Goal: Task Accomplishment & Management: Use online tool/utility

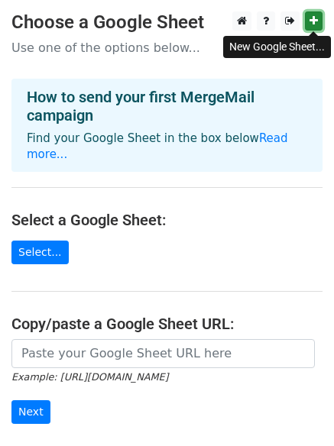
click at [308, 25] on link at bounding box center [314, 20] width 18 height 19
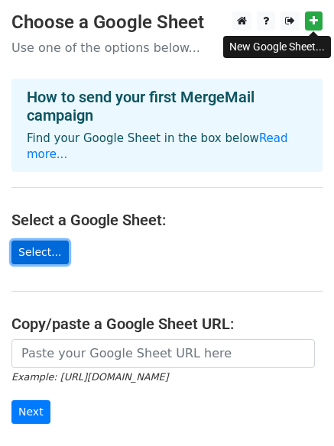
click at [37, 242] on link "Select..." at bounding box center [39, 253] width 57 height 24
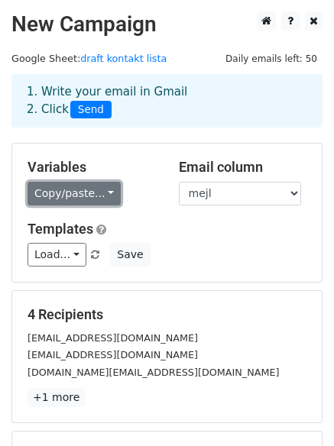
click at [109, 195] on link "Copy/paste..." at bounding box center [74, 194] width 93 height 24
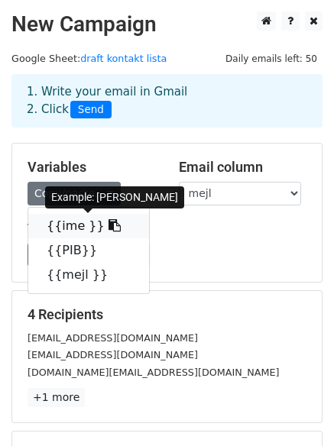
click at [76, 226] on link "{{ime }}" at bounding box center [88, 226] width 121 height 24
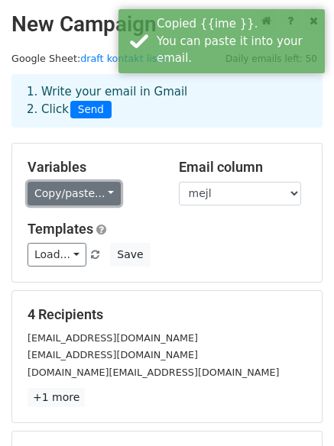
click at [99, 193] on link "Copy/paste..." at bounding box center [74, 194] width 93 height 24
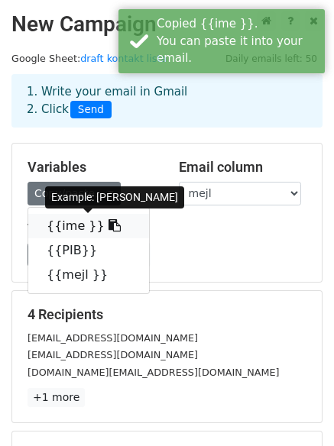
click at [100, 226] on link "{{ime }}" at bounding box center [88, 226] width 121 height 24
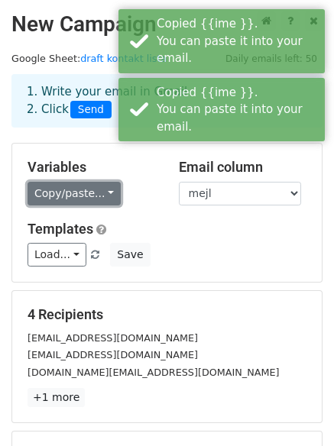
click at [103, 196] on link "Copy/paste..." at bounding box center [74, 194] width 93 height 24
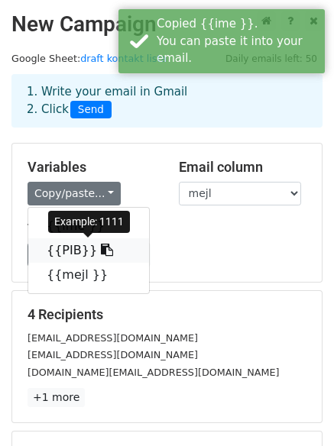
click at [67, 255] on link "{{PIB}}" at bounding box center [88, 251] width 121 height 24
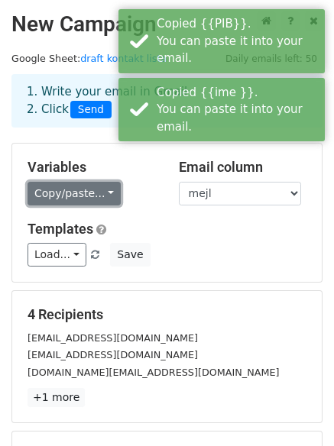
click at [78, 196] on link "Copy/paste..." at bounding box center [74, 194] width 93 height 24
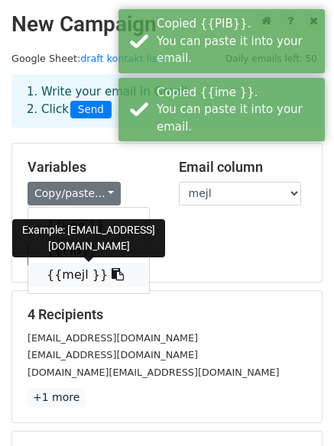
click at [65, 277] on link "{{mejl }}" at bounding box center [88, 275] width 121 height 24
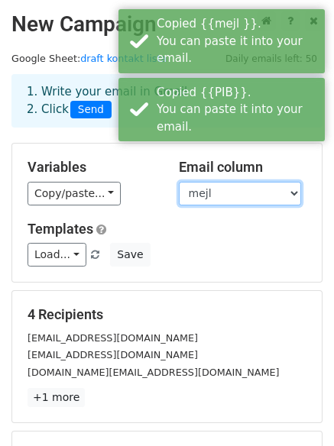
click at [235, 194] on select "ime PIB mejl" at bounding box center [240, 194] width 122 height 24
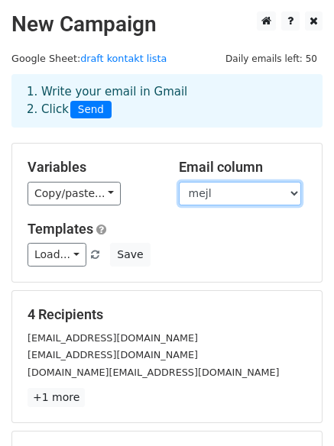
click at [179, 182] on select "ime PIB mejl" at bounding box center [240, 194] width 122 height 24
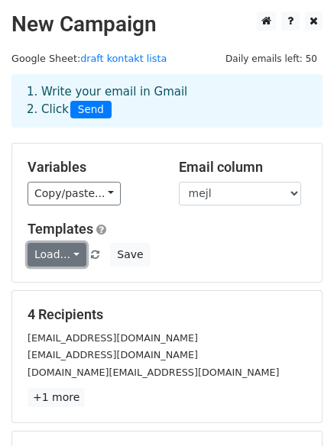
click at [68, 259] on link "Load..." at bounding box center [57, 255] width 59 height 24
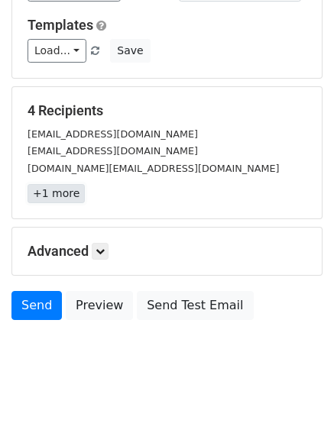
click at [56, 196] on link "+1 more" at bounding box center [56, 193] width 57 height 19
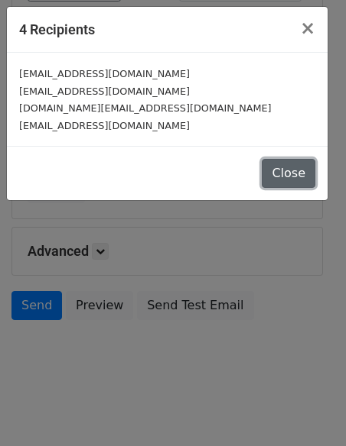
click at [284, 169] on button "Close" at bounding box center [288, 173] width 54 height 29
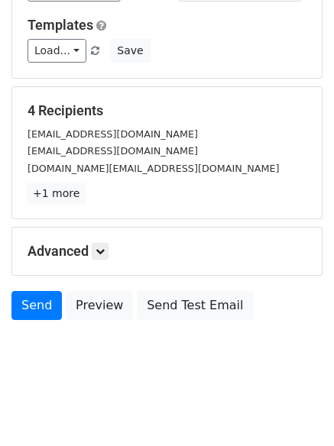
scroll to position [208, 0]
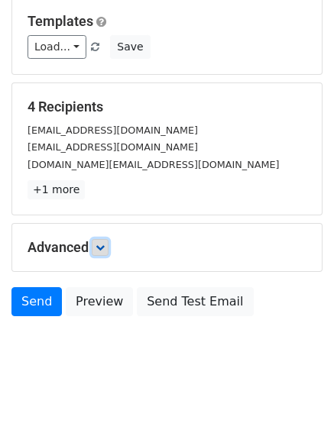
click at [102, 247] on icon at bounding box center [100, 247] width 9 height 9
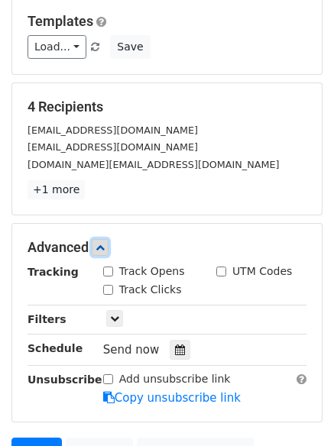
scroll to position [358, 0]
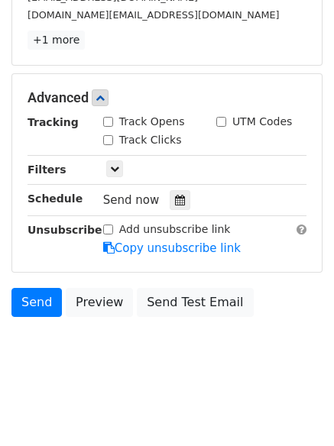
click at [110, 124] on input "Track Opens" at bounding box center [108, 122] width 10 height 10
checkbox input "true"
click at [110, 139] on input "Track Clicks" at bounding box center [108, 140] width 10 height 10
click at [111, 141] on input "Track Clicks" at bounding box center [108, 140] width 10 height 10
checkbox input "false"
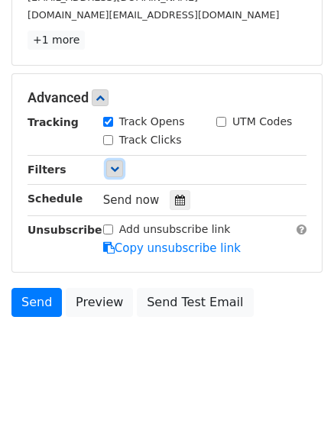
click at [115, 166] on icon at bounding box center [114, 168] width 9 height 9
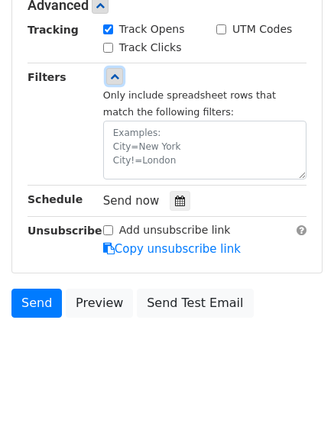
scroll to position [451, 0]
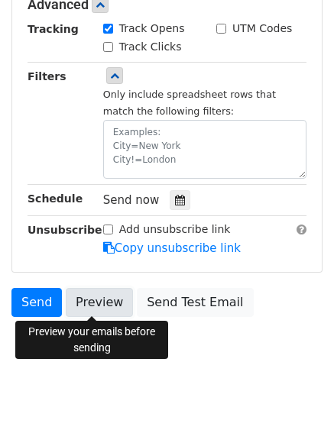
click at [90, 307] on link "Preview" at bounding box center [99, 302] width 67 height 29
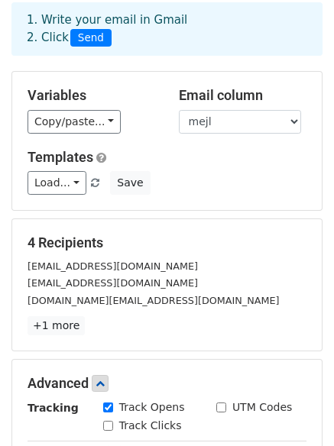
scroll to position [44, 0]
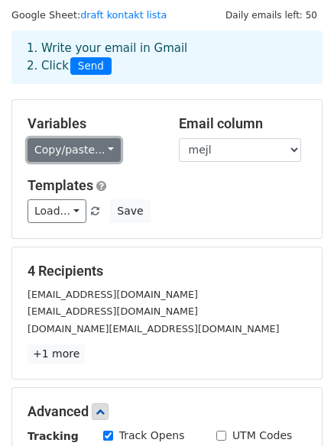
click at [98, 154] on link "Copy/paste..." at bounding box center [74, 150] width 93 height 24
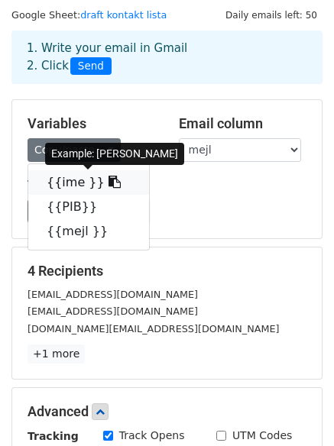
click at [57, 181] on link "{{ime }}" at bounding box center [88, 182] width 121 height 24
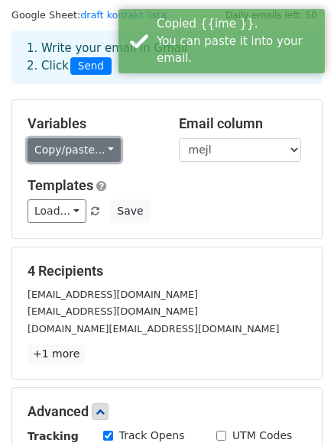
click at [86, 151] on link "Copy/paste..." at bounding box center [74, 150] width 93 height 24
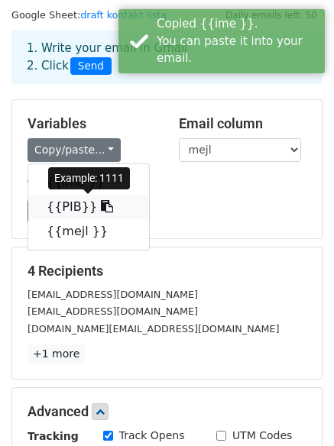
click at [60, 206] on link "{{PIB}}" at bounding box center [88, 207] width 121 height 24
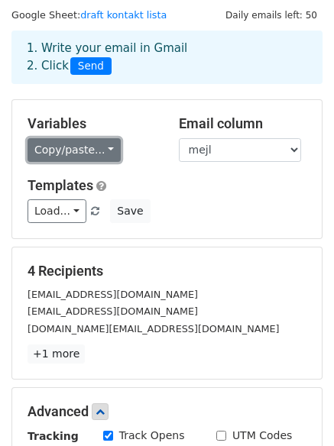
click at [50, 151] on link "Copy/paste..." at bounding box center [74, 150] width 93 height 24
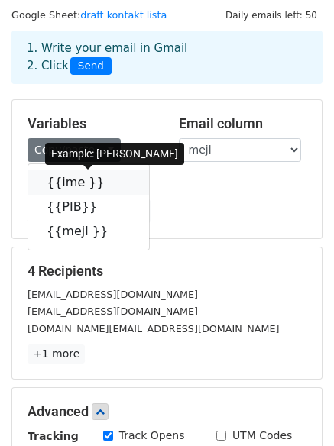
drag, startPoint x: 74, startPoint y: 183, endPoint x: 34, endPoint y: 183, distance: 40.5
click at [74, 182] on link "{{ime }}" at bounding box center [88, 182] width 121 height 24
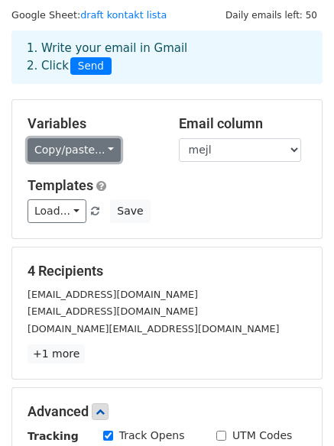
click at [77, 148] on link "Copy/paste..." at bounding box center [74, 150] width 93 height 24
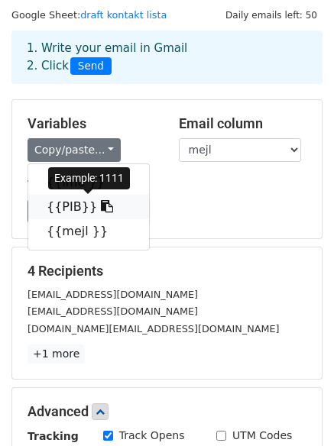
click at [58, 213] on link "{{PIB}}" at bounding box center [88, 207] width 121 height 24
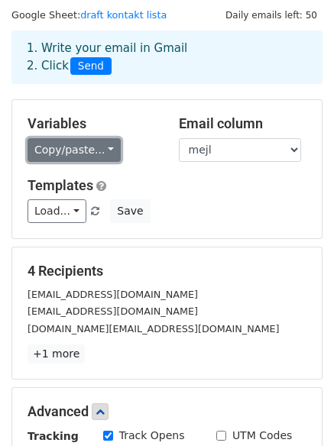
click at [107, 142] on link "Copy/paste..." at bounding box center [74, 150] width 93 height 24
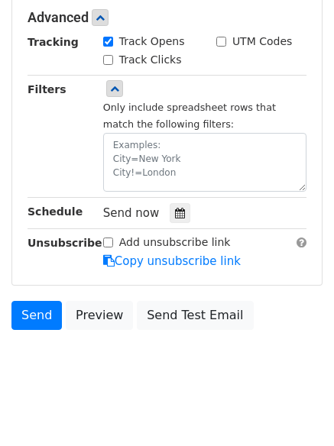
scroll to position [451, 0]
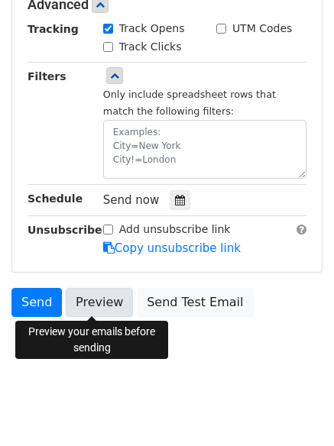
click at [89, 306] on link "Preview" at bounding box center [99, 302] width 67 height 29
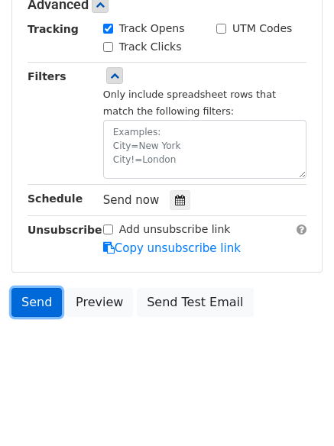
click at [28, 307] on link "Send" at bounding box center [36, 302] width 50 height 29
click at [34, 304] on link "Send" at bounding box center [36, 302] width 50 height 29
click at [30, 303] on link "Send" at bounding box center [36, 302] width 50 height 29
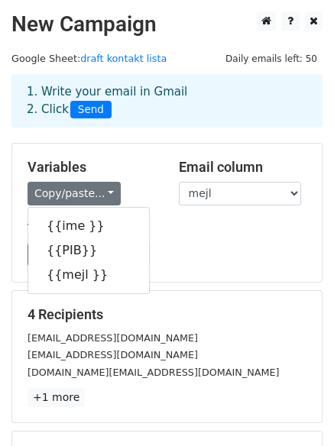
scroll to position [204, 0]
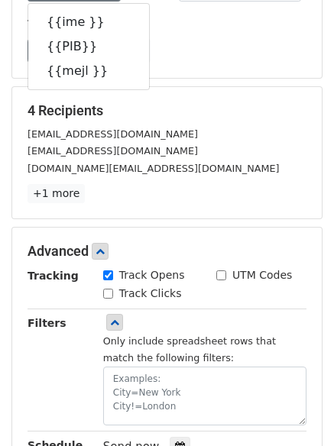
click at [251, 76] on div "Variables Copy/paste... {{ime }} {{PIB}} {{mejl }} Email column ime PIB mejl Te…" at bounding box center [167, 9] width 310 height 138
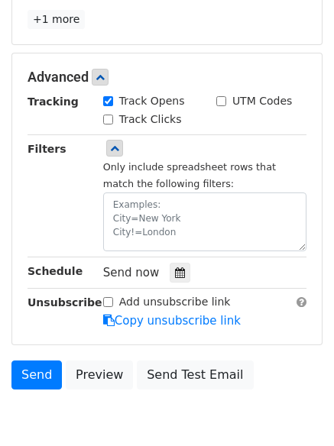
scroll to position [407, 0]
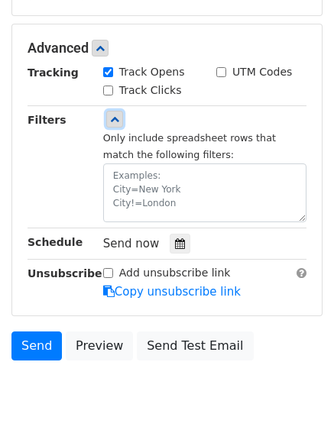
click at [115, 122] on icon at bounding box center [114, 119] width 9 height 9
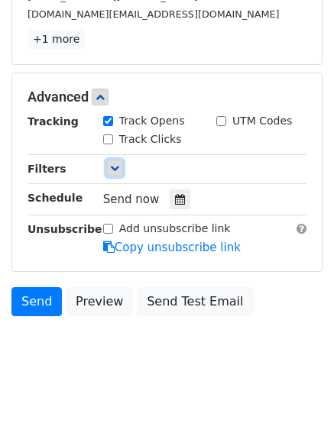
scroll to position [358, 0]
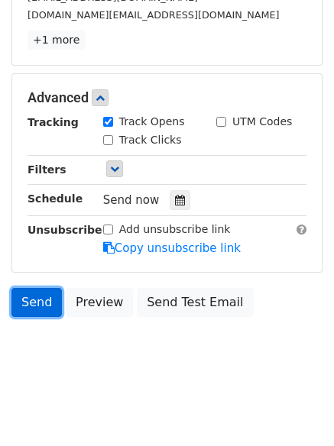
click at [40, 308] on link "Send" at bounding box center [36, 302] width 50 height 29
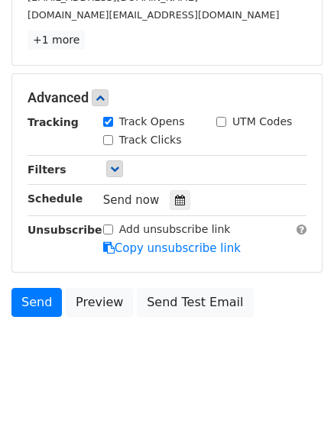
click at [133, 352] on body "New Campaign Daily emails left: 50 Google Sheet: draft kontakt lista 1. Write y…" at bounding box center [167, 20] width 334 height 732
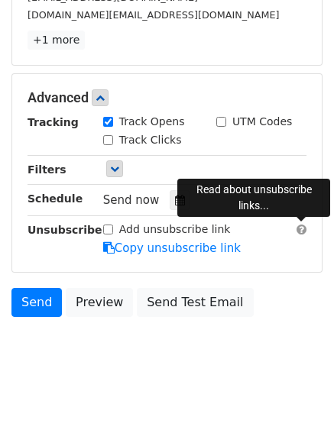
click at [300, 229] on span at bounding box center [302, 229] width 10 height 11
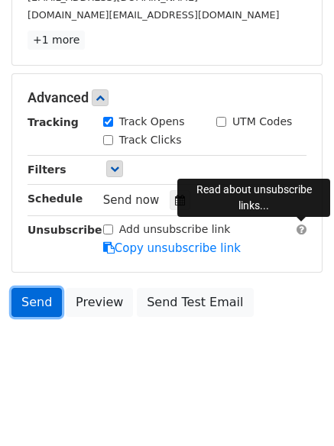
click at [30, 295] on link "Send" at bounding box center [36, 302] width 50 height 29
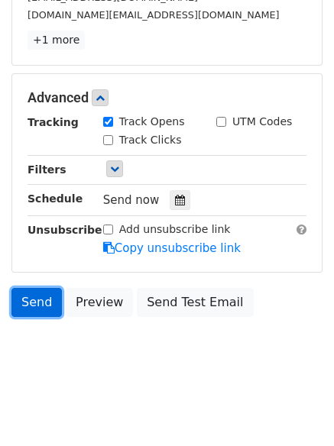
click at [30, 295] on link "Send" at bounding box center [36, 302] width 50 height 29
click at [38, 308] on link "Send" at bounding box center [36, 302] width 50 height 29
click at [41, 298] on link "Send" at bounding box center [36, 302] width 50 height 29
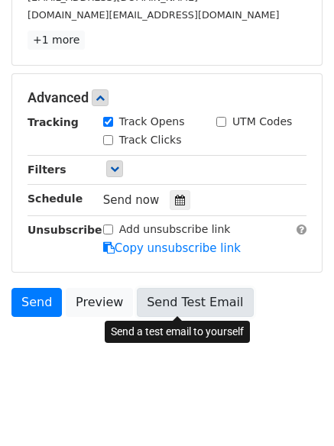
click at [187, 296] on link "Send Test Email" at bounding box center [195, 302] width 116 height 29
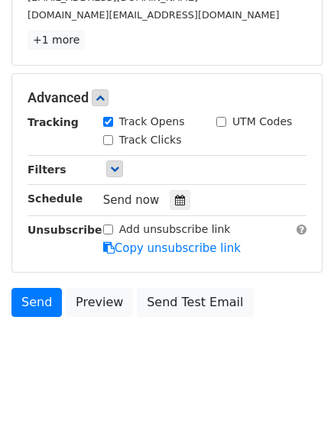
click at [151, 354] on body "New Campaign Daily emails left: 50 Google Sheet: draft kontakt lista 1. Write y…" at bounding box center [167, 20] width 334 height 732
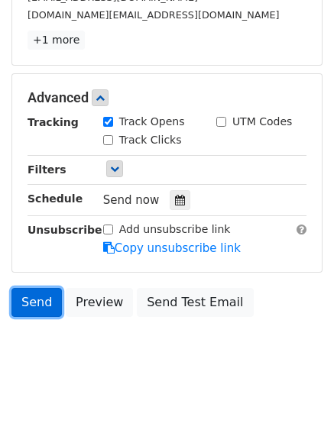
click at [43, 300] on link "Send" at bounding box center [36, 302] width 50 height 29
click at [22, 300] on link "Send" at bounding box center [36, 302] width 50 height 29
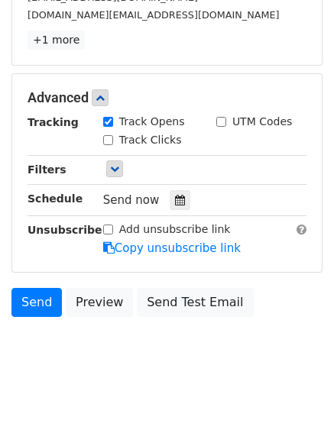
click at [47, 364] on body "New Campaign Daily emails left: 50 Google Sheet: draft kontakt lista 1. Write y…" at bounding box center [167, 20] width 334 height 732
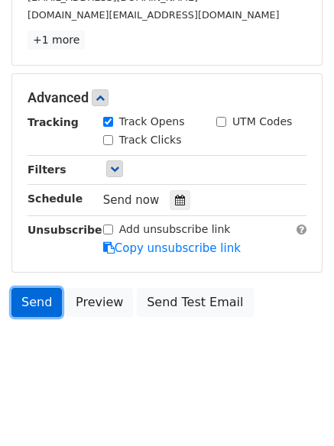
click at [43, 309] on link "Send" at bounding box center [36, 302] width 50 height 29
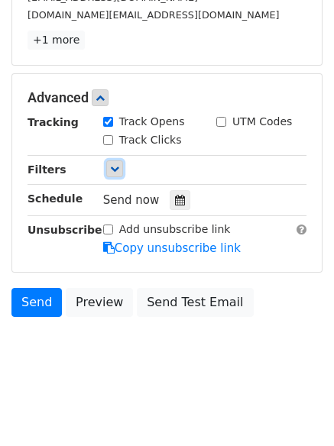
click at [117, 165] on icon at bounding box center [114, 168] width 9 height 9
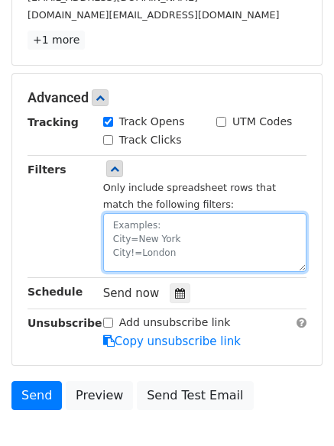
click at [162, 229] on textarea at bounding box center [204, 242] width 203 height 59
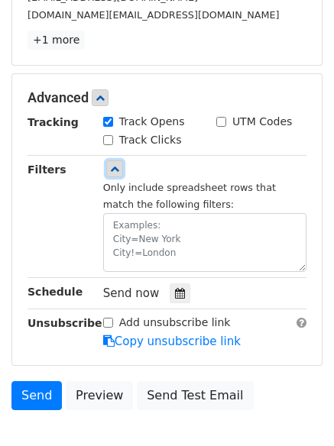
click at [113, 172] on icon at bounding box center [114, 168] width 9 height 9
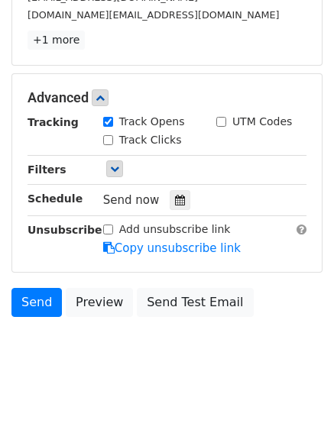
click at [134, 202] on span "Send now" at bounding box center [131, 200] width 57 height 14
click at [175, 203] on icon at bounding box center [180, 200] width 10 height 11
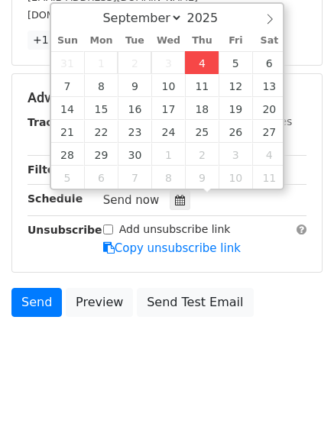
type input "2025-09-04 14:21"
type input "02"
type input "21"
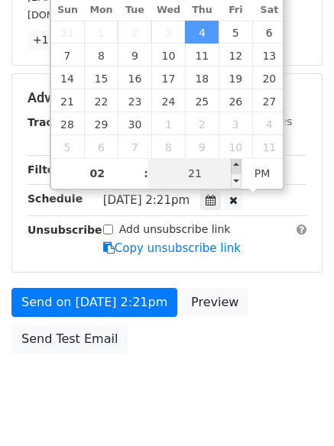
type input "2025-09-04 14:26"
type input "26"
click at [237, 164] on span at bounding box center [236, 165] width 11 height 15
type input "2025-09-04 14:31"
type input "31"
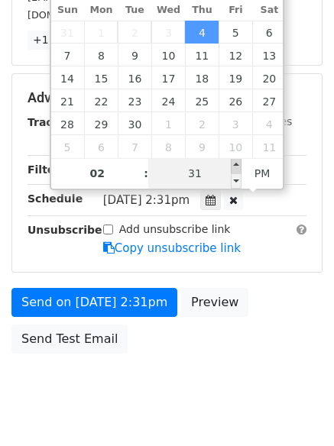
click at [237, 164] on div "September October November December 2025 Sun Mon Tue Wed Thu Fri Sat 31 1 2 3 4…" at bounding box center [167, 81] width 235 height 219
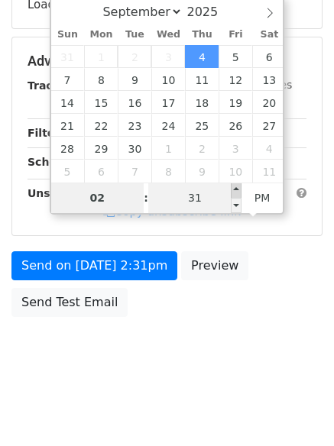
type input "2025-10-10 14:31"
select select "9"
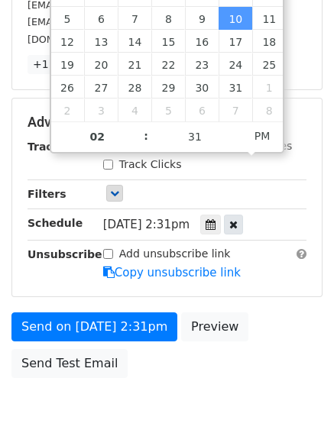
click at [243, 220] on div at bounding box center [233, 225] width 19 height 20
select select "8"
type input "20"
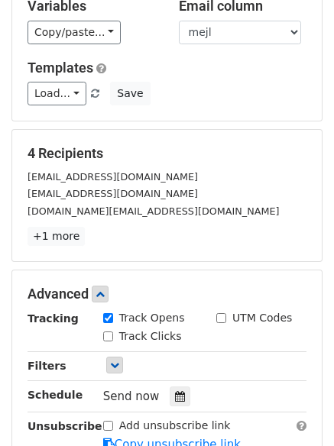
scroll to position [358, 0]
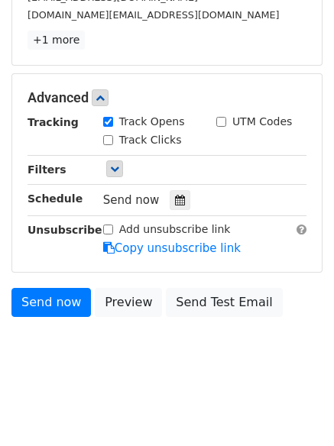
click at [125, 204] on span "Send now" at bounding box center [131, 200] width 57 height 14
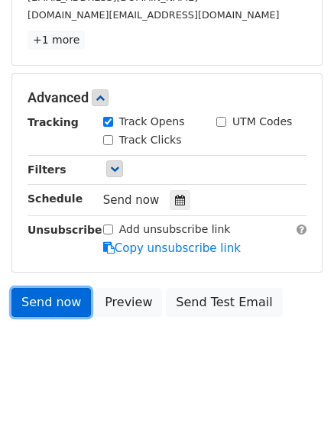
click at [47, 307] on link "Send now" at bounding box center [51, 302] width 80 height 29
click at [44, 294] on link "Send now" at bounding box center [51, 302] width 80 height 29
click at [35, 294] on link "Send now" at bounding box center [51, 302] width 80 height 29
click at [35, 310] on link "Send now" at bounding box center [51, 302] width 80 height 29
click at [31, 301] on link "Send now" at bounding box center [51, 302] width 80 height 29
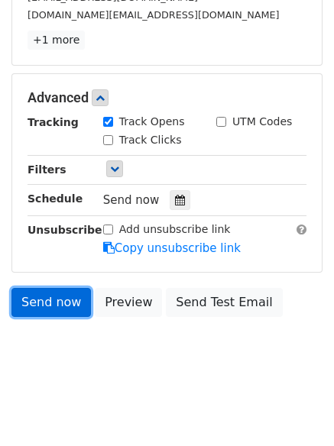
click at [31, 301] on link "Send now" at bounding box center [51, 302] width 80 height 29
click at [34, 303] on link "Send now" at bounding box center [51, 302] width 80 height 29
click at [44, 304] on link "Send now" at bounding box center [51, 302] width 80 height 29
click at [25, 298] on link "Send now" at bounding box center [51, 302] width 80 height 29
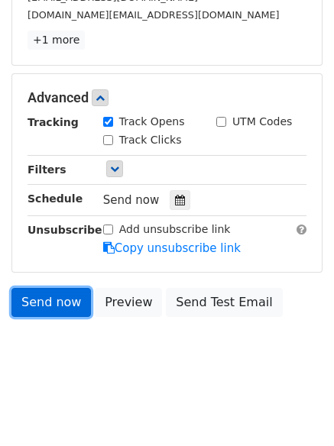
click at [30, 306] on link "Send now" at bounding box center [51, 302] width 80 height 29
click at [36, 302] on link "Send now" at bounding box center [51, 302] width 80 height 29
click at [18, 300] on link "Send now" at bounding box center [51, 302] width 80 height 29
click at [36, 307] on link "Send now" at bounding box center [51, 302] width 80 height 29
click at [33, 305] on link "Send now" at bounding box center [51, 302] width 80 height 29
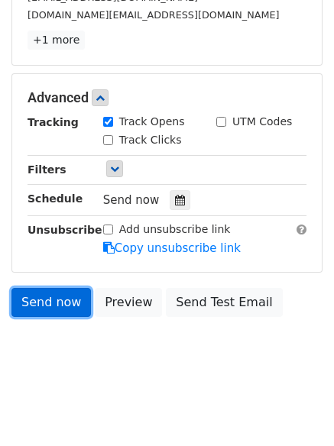
click at [33, 305] on link "Send now" at bounding box center [51, 302] width 80 height 29
click at [33, 304] on link "Send now" at bounding box center [51, 302] width 80 height 29
click at [32, 303] on link "Send now" at bounding box center [51, 302] width 80 height 29
click at [31, 302] on link "Send now" at bounding box center [51, 302] width 80 height 29
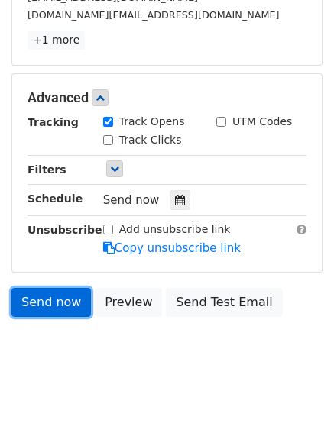
drag, startPoint x: 31, startPoint y: 302, endPoint x: 24, endPoint y: 304, distance: 8.0
click at [24, 304] on link "Send now" at bounding box center [51, 302] width 80 height 29
click at [23, 303] on link "Send now" at bounding box center [51, 302] width 80 height 29
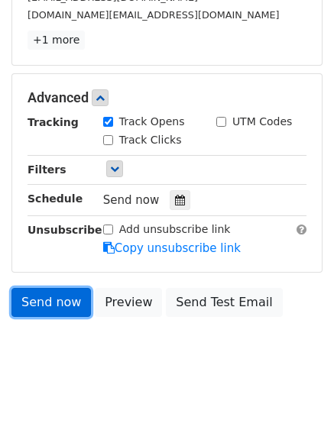
click at [23, 301] on link "Send now" at bounding box center [51, 302] width 80 height 29
click at [23, 300] on link "Send now" at bounding box center [51, 302] width 80 height 29
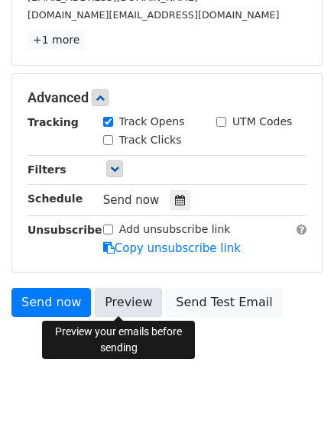
click at [117, 300] on link "Preview" at bounding box center [128, 302] width 67 height 29
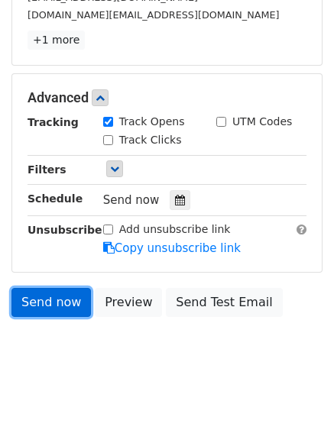
click at [51, 300] on link "Send now" at bounding box center [51, 302] width 80 height 29
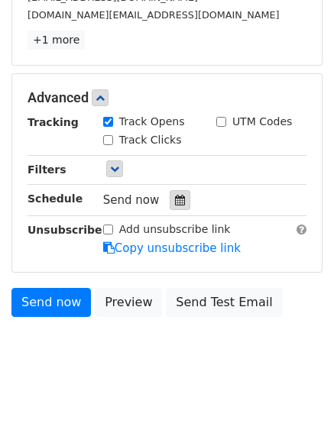
click at [175, 199] on icon at bounding box center [180, 200] width 10 height 11
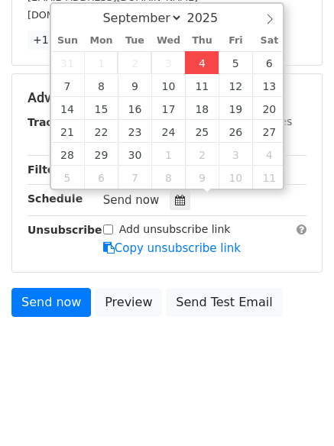
type input "2025-09-04 14:21"
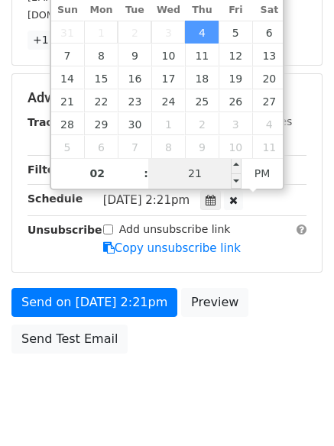
click at [203, 172] on input "21" at bounding box center [194, 173] width 93 height 31
type input "45"
type input "2025-09-04 14:45"
click at [261, 180] on span "PM" at bounding box center [263, 173] width 42 height 31
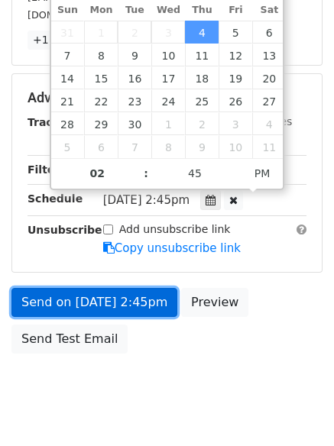
click at [76, 302] on link "Send on Sep 4 at 2:45pm" at bounding box center [94, 302] width 166 height 29
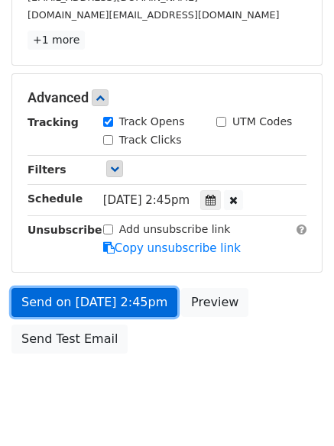
click at [69, 303] on link "Send on Sep 4 at 2:45pm" at bounding box center [94, 302] width 166 height 29
click at [98, 301] on link "Send on Sep 4 at 2:45pm" at bounding box center [94, 302] width 166 height 29
click at [99, 301] on link "Send on Sep 4 at 2:45pm" at bounding box center [94, 302] width 166 height 29
click at [100, 302] on link "Send on Sep 4 at 2:45pm" at bounding box center [94, 302] width 166 height 29
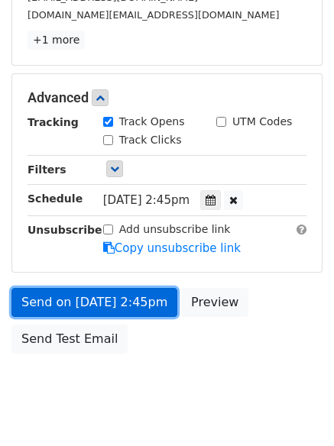
click at [100, 302] on link "Send on Sep 4 at 2:45pm" at bounding box center [94, 302] width 166 height 29
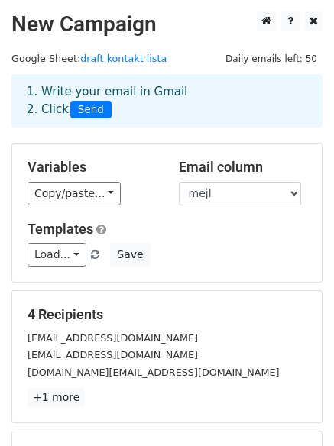
scroll to position [394, 0]
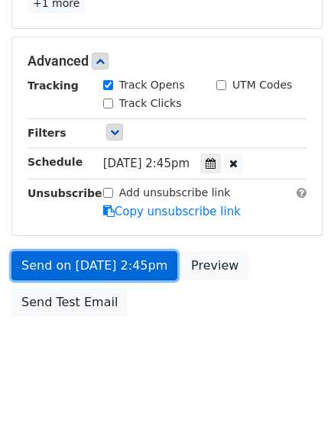
click at [31, 274] on link "Send on Sep 4 at 2:45pm" at bounding box center [94, 266] width 166 height 29
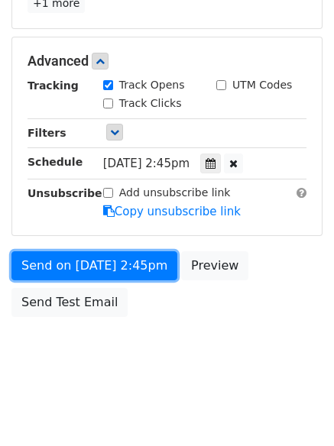
scroll to position [0, 0]
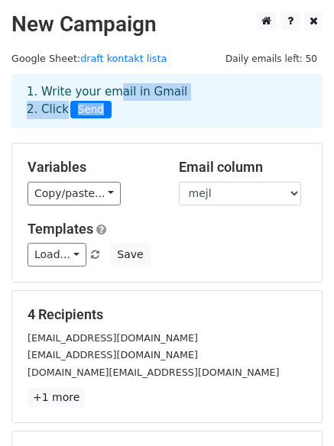
drag, startPoint x: 103, startPoint y: 87, endPoint x: 161, endPoint y: 112, distance: 62.6
click at [161, 112] on div "1. Write your email in Gmail 2. Click Send" at bounding box center [166, 100] width 303 height 35
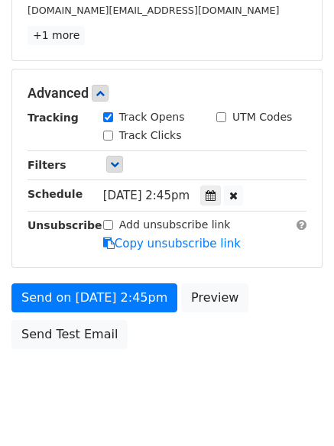
scroll to position [394, 0]
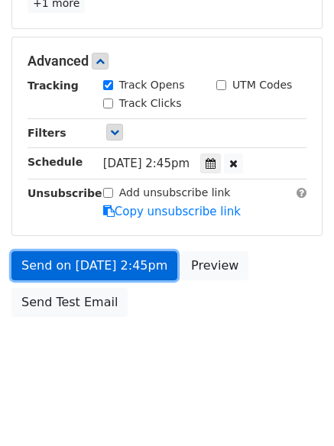
click at [76, 270] on link "Send on Sep 4 at 2:45pm" at bounding box center [94, 266] width 166 height 29
click at [76, 269] on link "Send on Sep 4 at 2:45pm" at bounding box center [94, 266] width 166 height 29
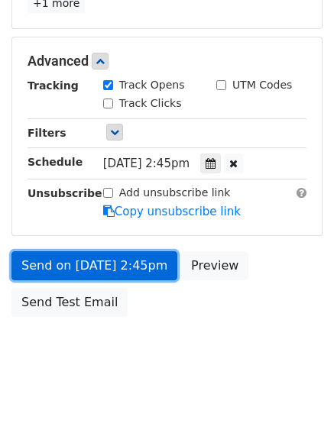
click at [76, 269] on link "Send on Sep 4 at 2:45pm" at bounding box center [94, 266] width 166 height 29
click at [75, 269] on link "Send on Sep 4 at 2:45pm" at bounding box center [94, 266] width 166 height 29
click at [65, 267] on link "Send on Sep 4 at 2:45pm" at bounding box center [94, 266] width 166 height 29
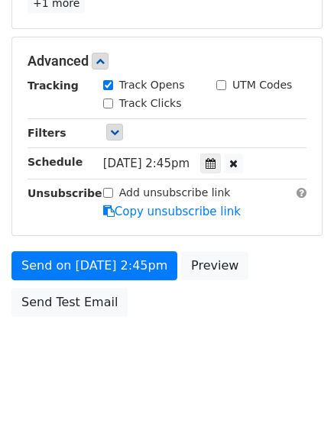
click at [5, 268] on div "Send on Sep 4 at 2:45pm Preview Send Test Email" at bounding box center [167, 288] width 334 height 73
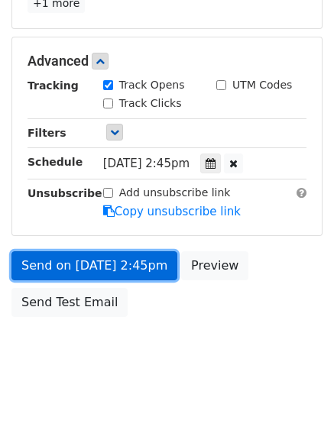
click at [110, 252] on link "Send on Sep 4 at 2:45pm" at bounding box center [94, 266] width 166 height 29
click at [138, 267] on link "Send on Sep 4 at 2:45pm" at bounding box center [94, 266] width 166 height 29
click at [47, 266] on link "Send on Sep 4 at 2:45pm" at bounding box center [94, 266] width 166 height 29
drag, startPoint x: 125, startPoint y: 265, endPoint x: 92, endPoint y: 265, distance: 32.1
click at [123, 264] on link "Send on Sep 4 at 2:45pm" at bounding box center [94, 266] width 166 height 29
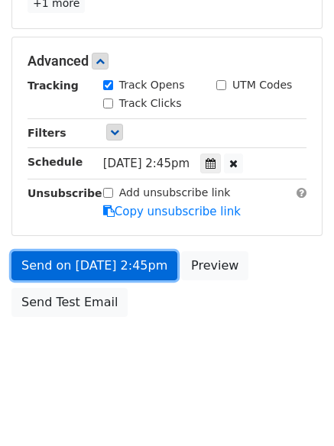
click at [38, 268] on link "Send on Sep 4 at 2:45pm" at bounding box center [94, 266] width 166 height 29
drag, startPoint x: 109, startPoint y: 268, endPoint x: 92, endPoint y: 261, distance: 18.5
click at [107, 267] on link "Send on Sep 4 at 2:45pm" at bounding box center [94, 266] width 166 height 29
click at [79, 261] on link "Send on Sep 4 at 2:45pm" at bounding box center [94, 266] width 166 height 29
click at [78, 261] on link "Send on Sep 4 at 2:45pm" at bounding box center [94, 266] width 166 height 29
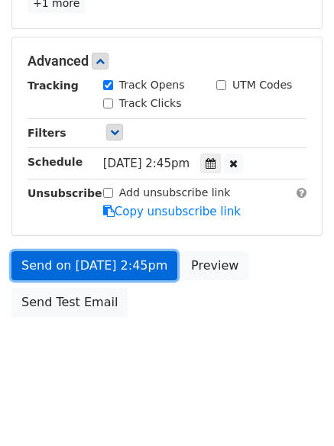
click at [78, 261] on link "Send on Sep 4 at 2:45pm" at bounding box center [94, 266] width 166 height 29
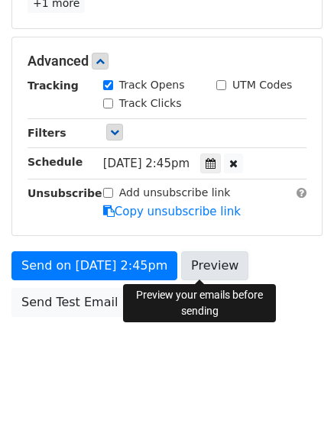
click at [201, 274] on link "Preview" at bounding box center [214, 266] width 67 height 29
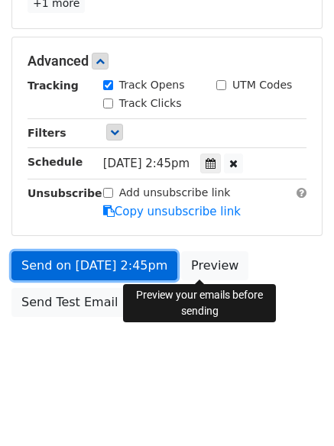
click at [44, 256] on link "Send on Sep 4 at 2:45pm" at bounding box center [94, 266] width 166 height 29
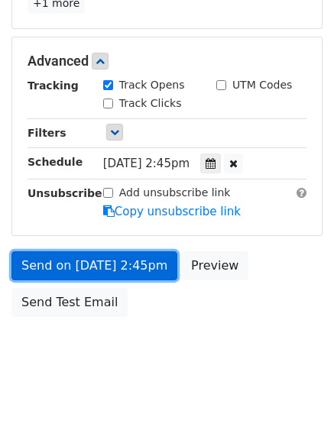
click at [44, 260] on link "Send on Sep 4 at 2:45pm" at bounding box center [94, 266] width 166 height 29
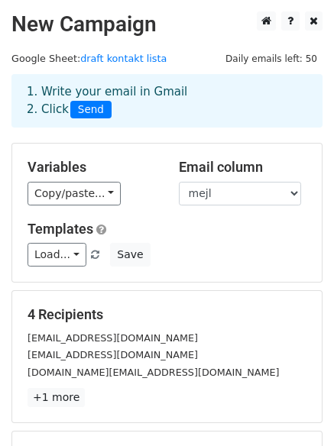
scroll to position [204, 0]
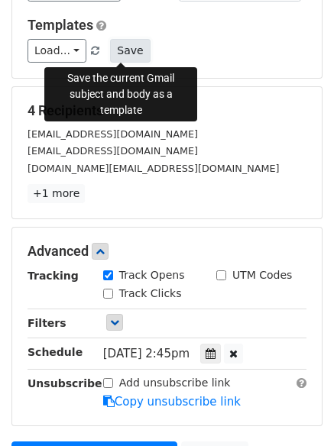
click at [129, 53] on button "Save" at bounding box center [130, 51] width 40 height 24
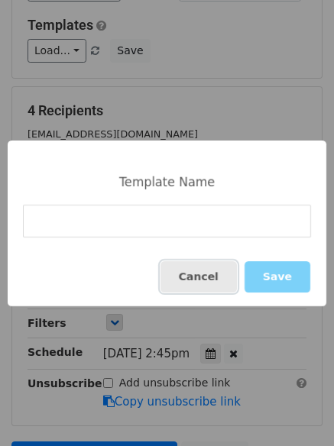
click at [229, 277] on button "Cancel" at bounding box center [199, 276] width 76 height 31
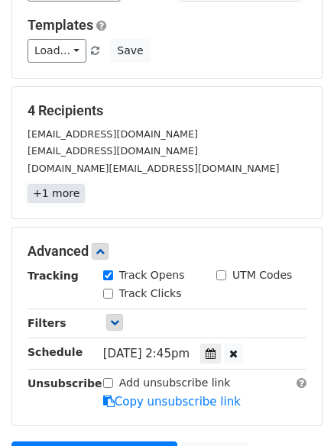
click at [62, 196] on link "+1 more" at bounding box center [56, 193] width 57 height 19
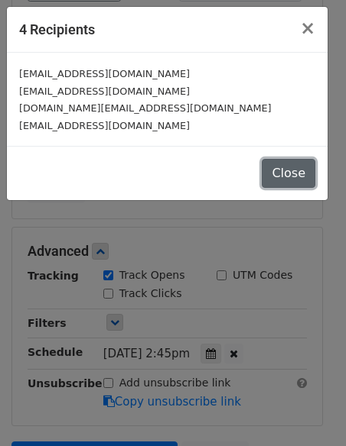
click at [297, 174] on button "Close" at bounding box center [288, 173] width 54 height 29
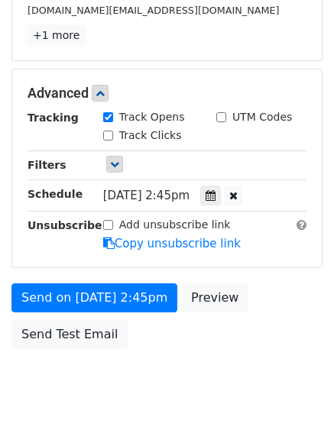
scroll to position [394, 0]
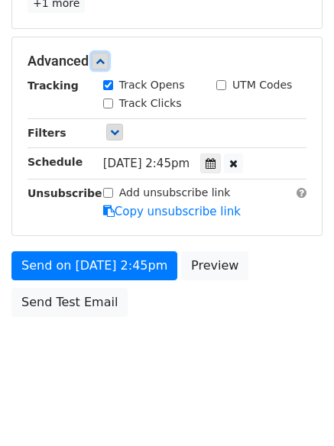
click at [105, 58] on icon at bounding box center [100, 61] width 9 height 9
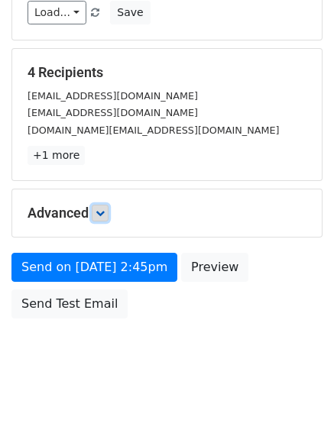
scroll to position [245, 0]
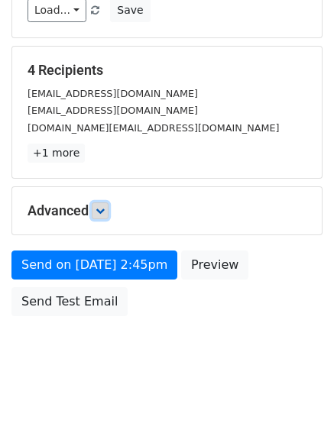
click at [105, 209] on icon at bounding box center [100, 210] width 9 height 9
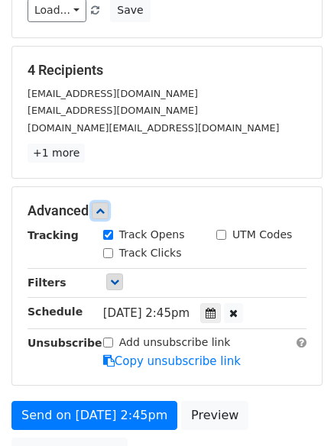
scroll to position [394, 0]
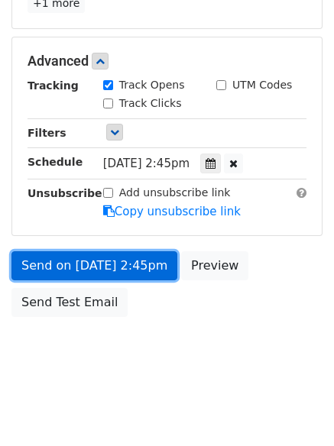
click at [52, 258] on link "Send on Sep 4 at 2:45pm" at bounding box center [94, 266] width 166 height 29
click at [52, 257] on link "Send on Sep 4 at 2:45pm" at bounding box center [94, 266] width 166 height 29
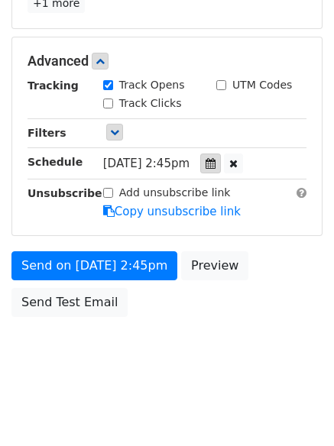
click at [216, 160] on icon at bounding box center [211, 163] width 10 height 11
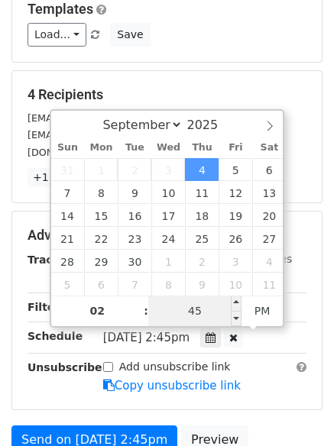
scroll to position [190, 0]
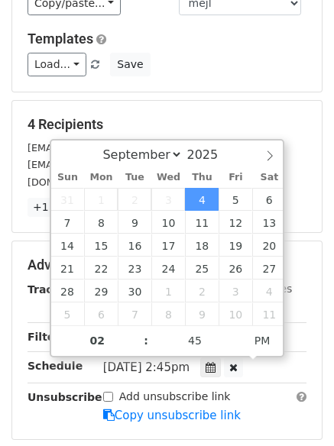
click at [305, 187] on div "[DOMAIN_NAME][EMAIL_ADDRESS][DOMAIN_NAME]" at bounding box center [167, 183] width 302 height 18
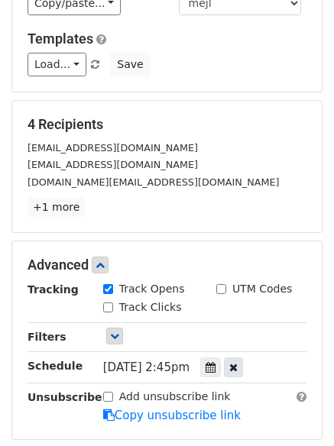
click at [237, 370] on icon at bounding box center [233, 367] width 8 height 11
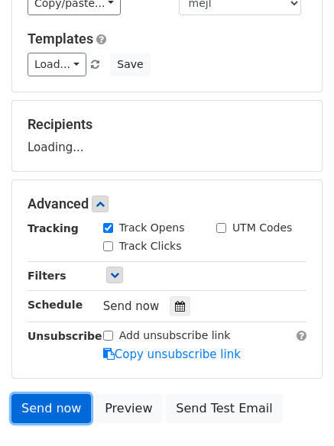
click at [48, 409] on link "Send now" at bounding box center [51, 408] width 80 height 29
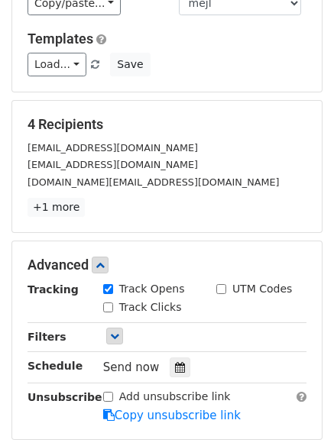
scroll to position [358, 0]
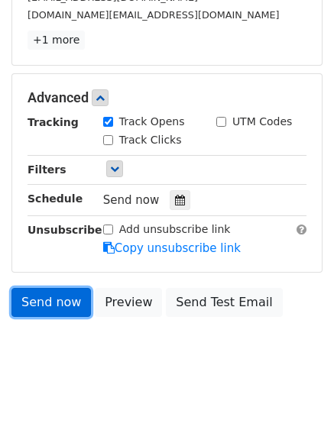
click at [50, 297] on link "Send now" at bounding box center [51, 302] width 80 height 29
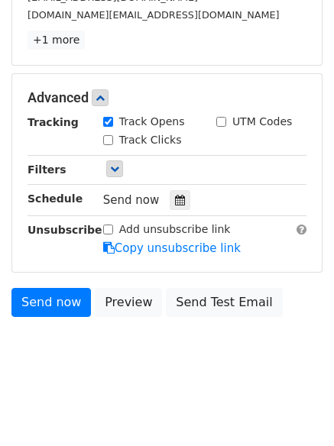
click at [113, 121] on div "Track Opens" at bounding box center [144, 122] width 82 height 16
click at [112, 111] on div "Advanced Tracking Track Opens UTM Codes Track Clicks Filters Only include sprea…" at bounding box center [167, 173] width 310 height 198
click at [108, 124] on input "Track Opens" at bounding box center [108, 122] width 10 height 10
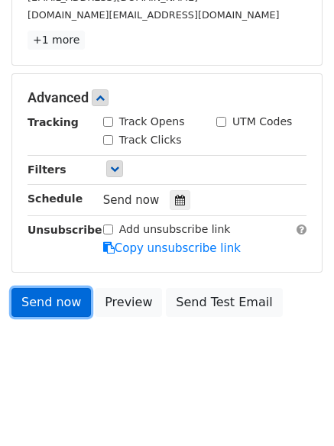
click at [38, 303] on link "Send now" at bounding box center [51, 302] width 80 height 29
click at [41, 308] on link "Send now" at bounding box center [51, 302] width 80 height 29
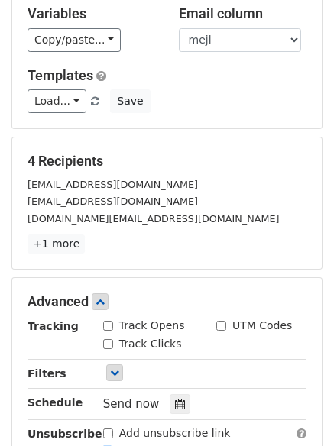
click at [112, 322] on input "Track Opens" at bounding box center [108, 326] width 10 height 10
checkbox input "true"
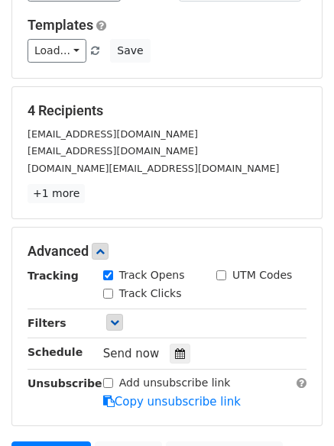
scroll to position [358, 0]
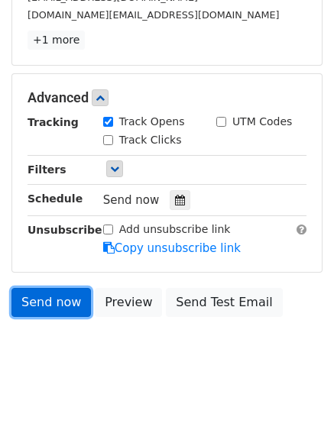
click at [70, 308] on link "Send now" at bounding box center [51, 302] width 80 height 29
click at [38, 300] on link "Send now" at bounding box center [51, 302] width 80 height 29
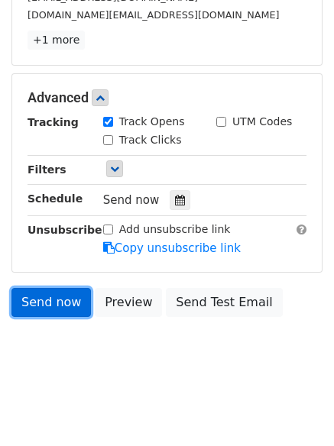
click at [38, 300] on link "Send now" at bounding box center [51, 302] width 80 height 29
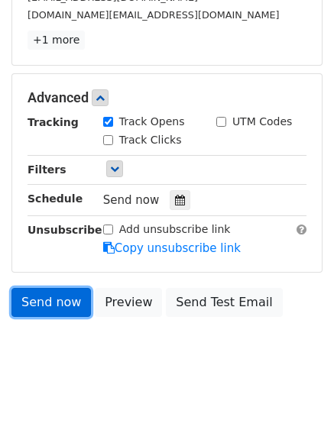
click at [38, 300] on link "Send now" at bounding box center [51, 302] width 80 height 29
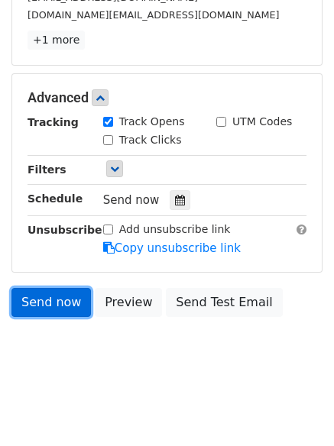
click at [38, 300] on link "Send now" at bounding box center [51, 302] width 80 height 29
click at [48, 307] on link "Send now" at bounding box center [51, 302] width 80 height 29
click at [59, 299] on link "Send now" at bounding box center [51, 302] width 80 height 29
click at [52, 301] on link "Send now" at bounding box center [51, 302] width 80 height 29
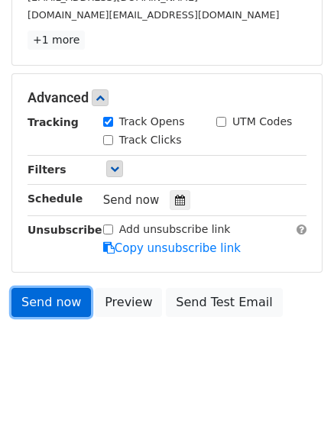
click at [52, 301] on link "Send now" at bounding box center [51, 302] width 80 height 29
click at [54, 301] on link "Send now" at bounding box center [51, 302] width 80 height 29
click at [54, 294] on link "Send now" at bounding box center [51, 302] width 80 height 29
click at [48, 293] on link "Send now" at bounding box center [51, 302] width 80 height 29
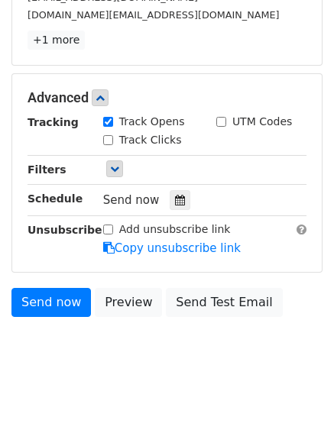
click at [86, 369] on body "New Campaign Daily emails left: 50 Google Sheet: draft kontakt lista 1. Write y…" at bounding box center [167, 20] width 334 height 732
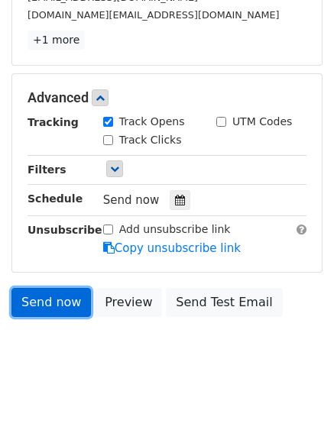
click at [67, 299] on link "Send now" at bounding box center [51, 302] width 80 height 29
click at [41, 310] on link "Send now" at bounding box center [51, 302] width 80 height 29
click at [26, 297] on link "Send now" at bounding box center [51, 302] width 80 height 29
click at [40, 302] on link "Send now" at bounding box center [51, 302] width 80 height 29
click at [41, 303] on link "Send now" at bounding box center [51, 302] width 80 height 29
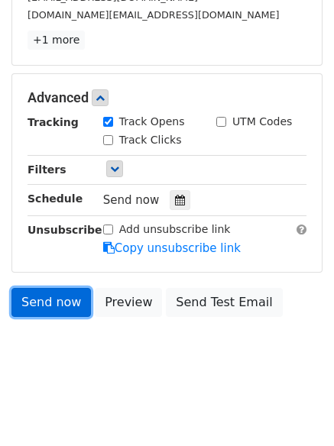
click at [11, 300] on link "Send now" at bounding box center [51, 302] width 80 height 29
click at [32, 300] on link "Send now" at bounding box center [51, 302] width 80 height 29
click at [50, 305] on link "Send now" at bounding box center [51, 302] width 80 height 29
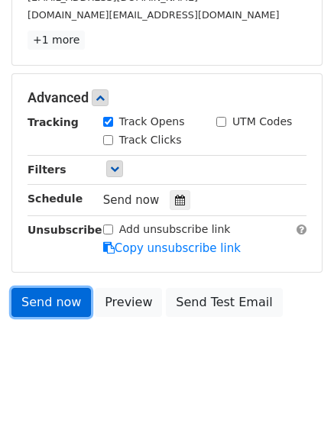
click at [50, 305] on link "Send now" at bounding box center [51, 302] width 80 height 29
click at [49, 304] on link "Send now" at bounding box center [51, 302] width 80 height 29
click at [45, 299] on link "Send now" at bounding box center [51, 302] width 80 height 29
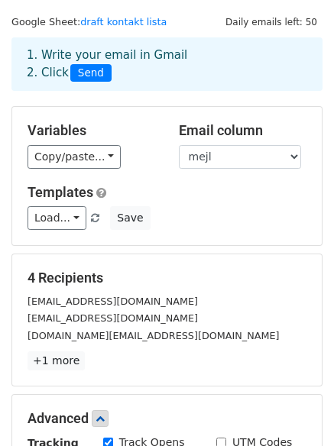
scroll to position [0, 0]
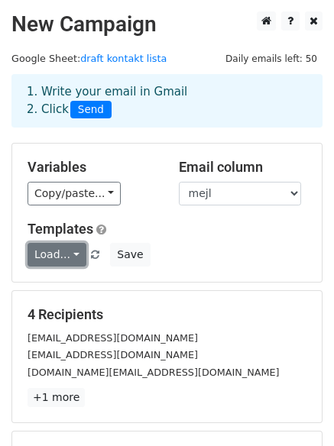
click at [56, 253] on link "Load..." at bounding box center [57, 255] width 59 height 24
click at [69, 257] on link "Load..." at bounding box center [57, 255] width 59 height 24
click at [138, 289] on form "Variables Copy/paste... {{ime }} {{PIB}} {{mejl }} Email column ime PIB mejl Te…" at bounding box center [166, 413] width 311 height 540
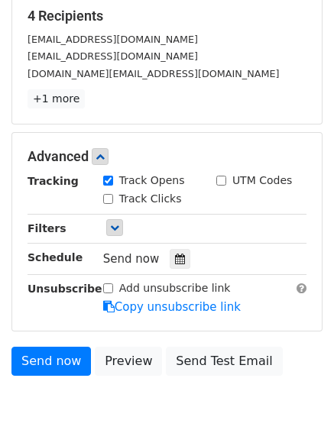
scroll to position [358, 0]
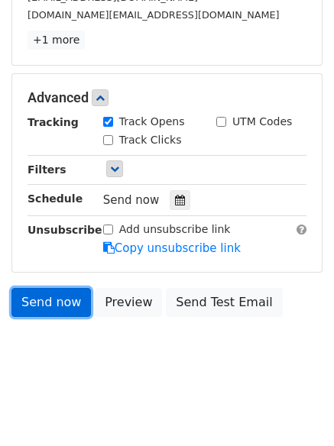
click at [63, 297] on link "Send now" at bounding box center [51, 302] width 80 height 29
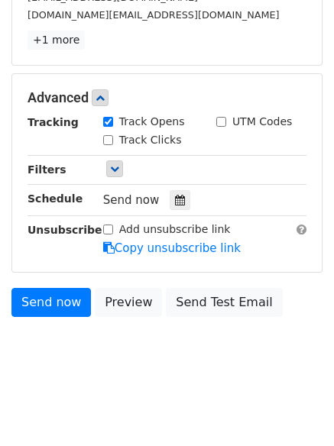
drag, startPoint x: 53, startPoint y: 281, endPoint x: 17, endPoint y: 418, distance: 141.5
click at [17, 418] on html "New Campaign Daily emails left: 50 Google Sheet: draft kontakt lista 1. Write y…" at bounding box center [167, 44] width 334 height 805
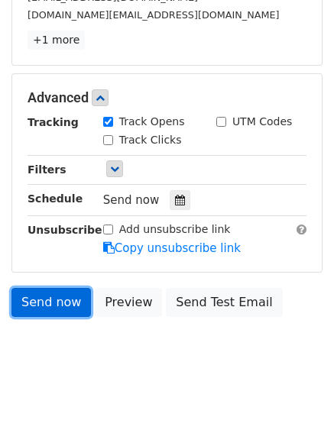
click at [47, 303] on link "Send now" at bounding box center [51, 302] width 80 height 29
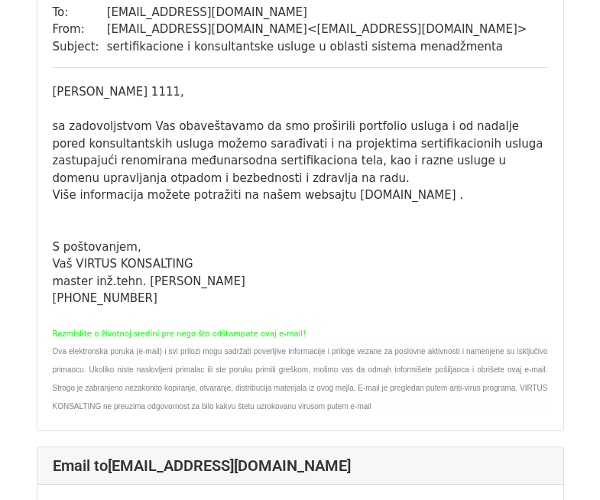
scroll to position [204, 0]
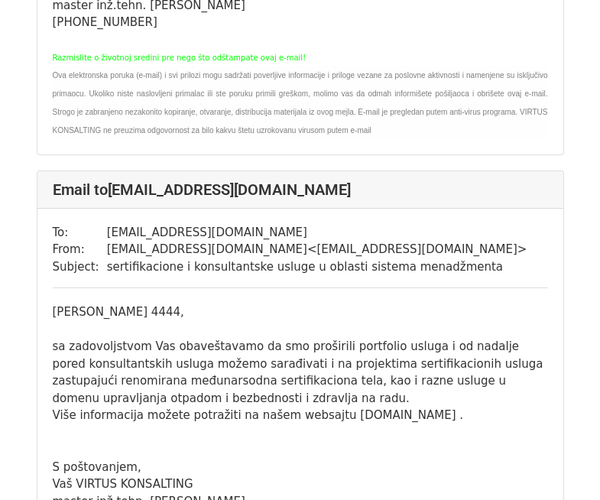
scroll to position [1728, 0]
